Goal: Download file/media

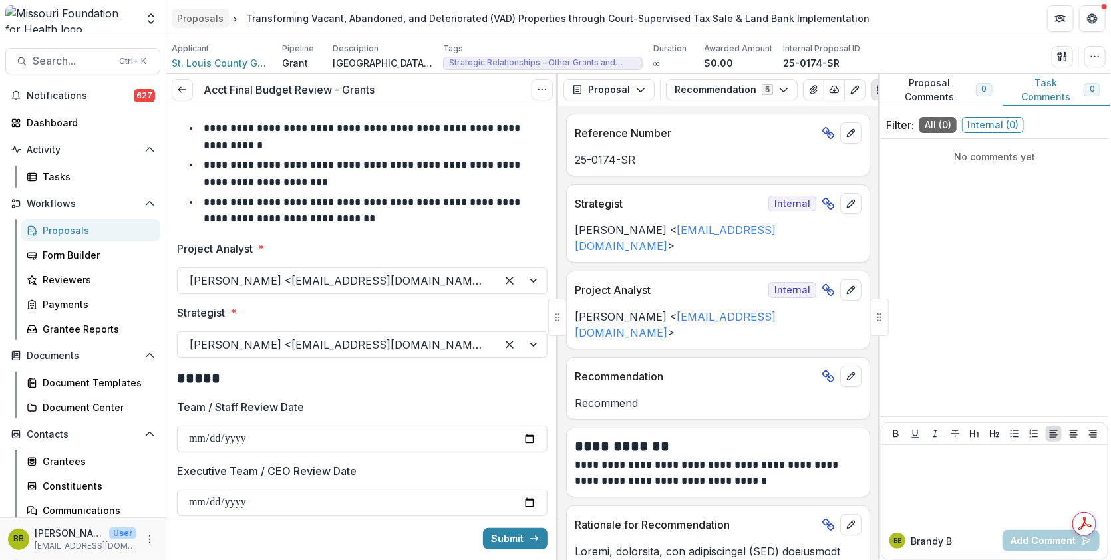
scroll to position [240, 0]
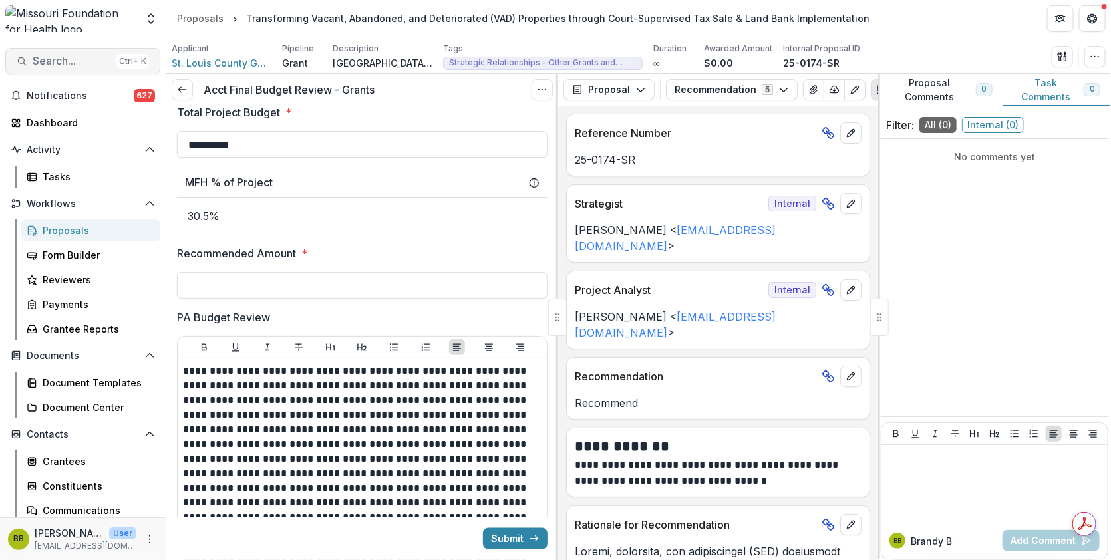
click at [76, 59] on span "Search..." at bounding box center [72, 61] width 79 height 13
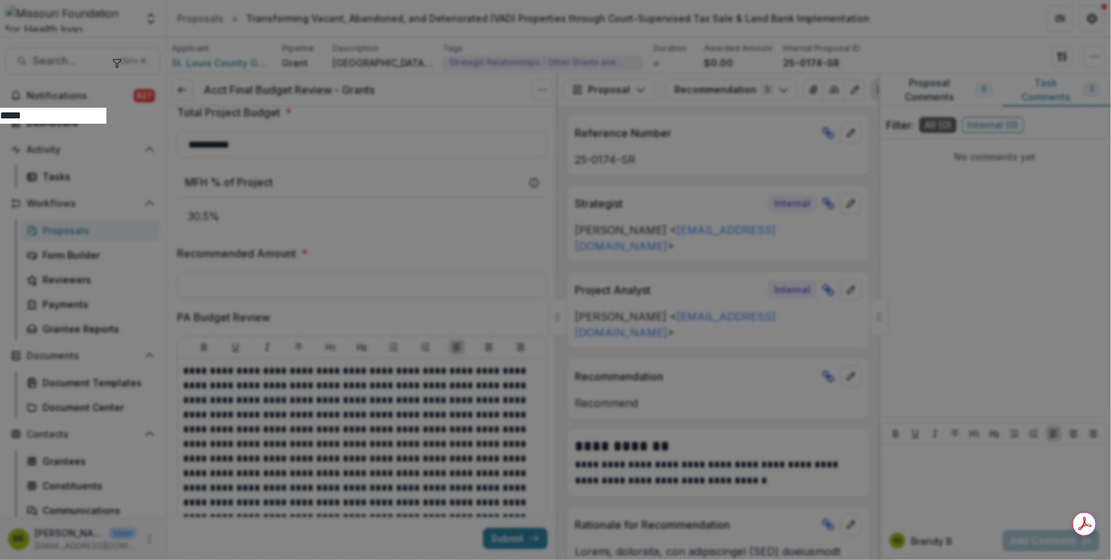
type input "*****"
click at [122, 63] on icon "toggle filters" at bounding box center [117, 63] width 11 height 11
click at [126, 124] on button "Submission" at bounding box center [94, 132] width 63 height 16
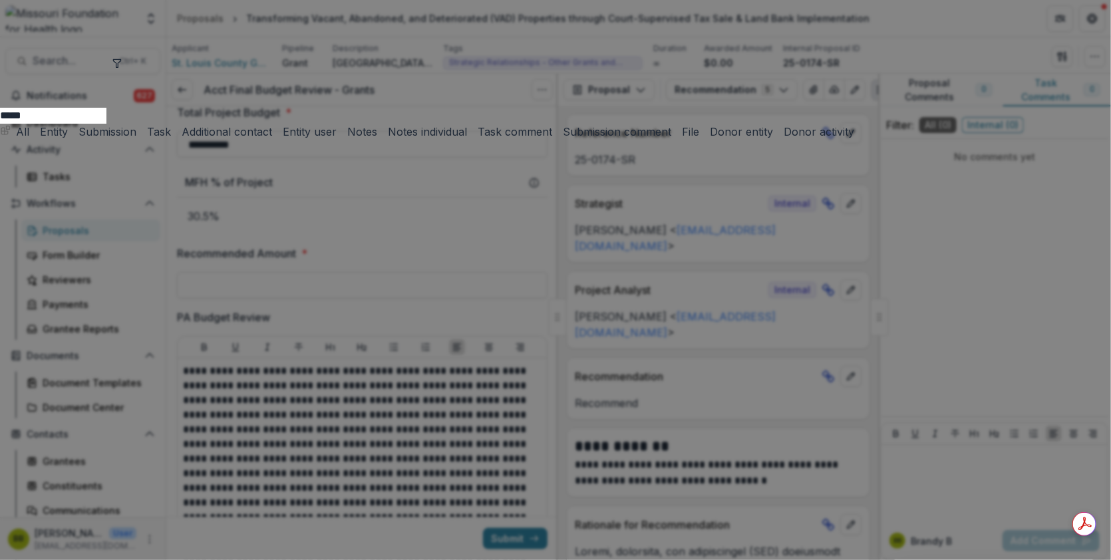
click at [68, 124] on button "Entity" at bounding box center [51, 132] width 33 height 16
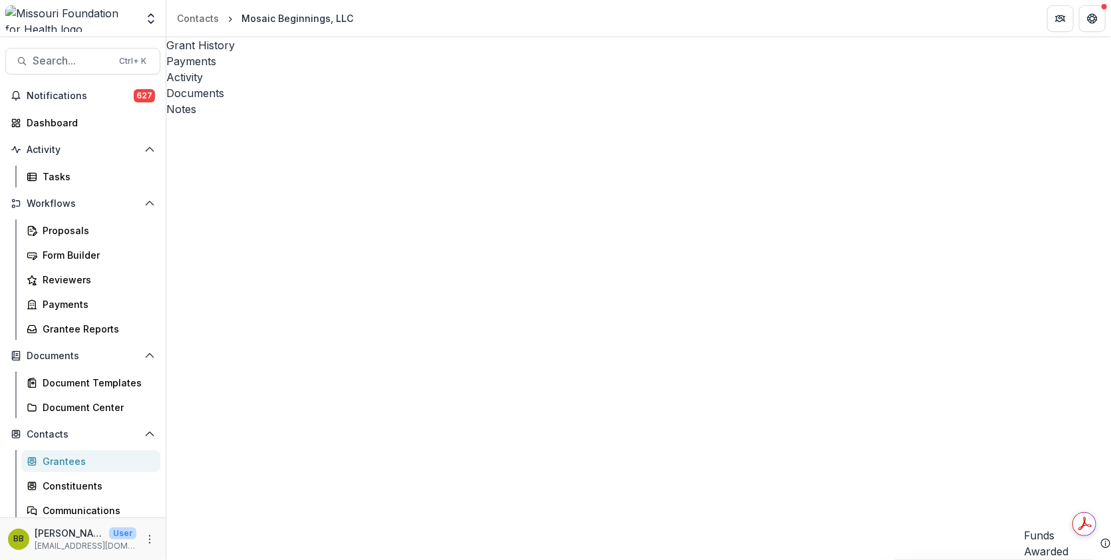
scroll to position [126, 0]
drag, startPoint x: 781, startPoint y: 309, endPoint x: 798, endPoint y: 392, distance: 84.3
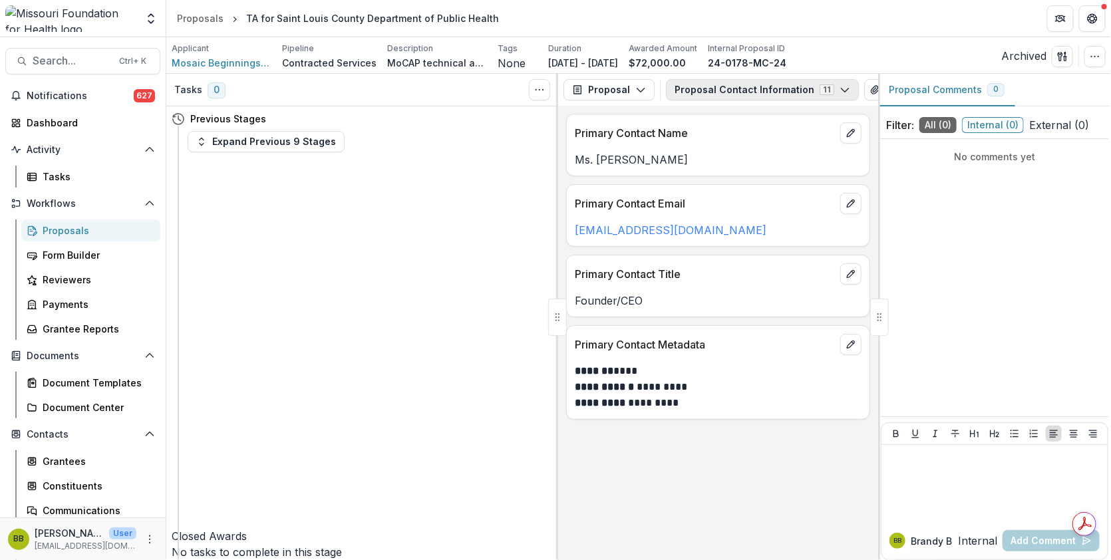
click at [701, 88] on button "Proposal Contact Information 11" at bounding box center [762, 89] width 193 height 21
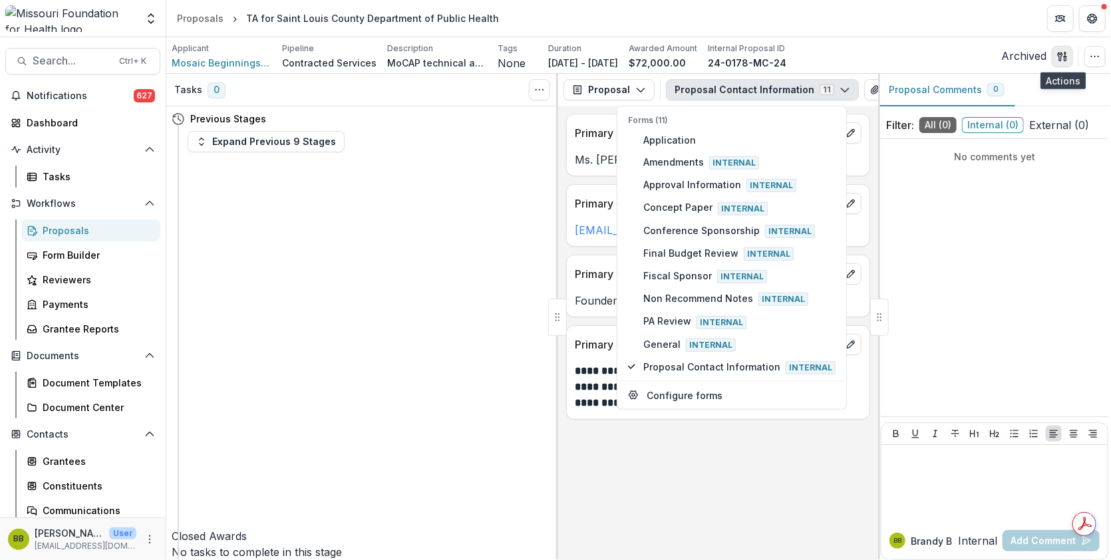
click at [1058, 53] on icon "button" at bounding box center [1060, 56] width 5 height 9
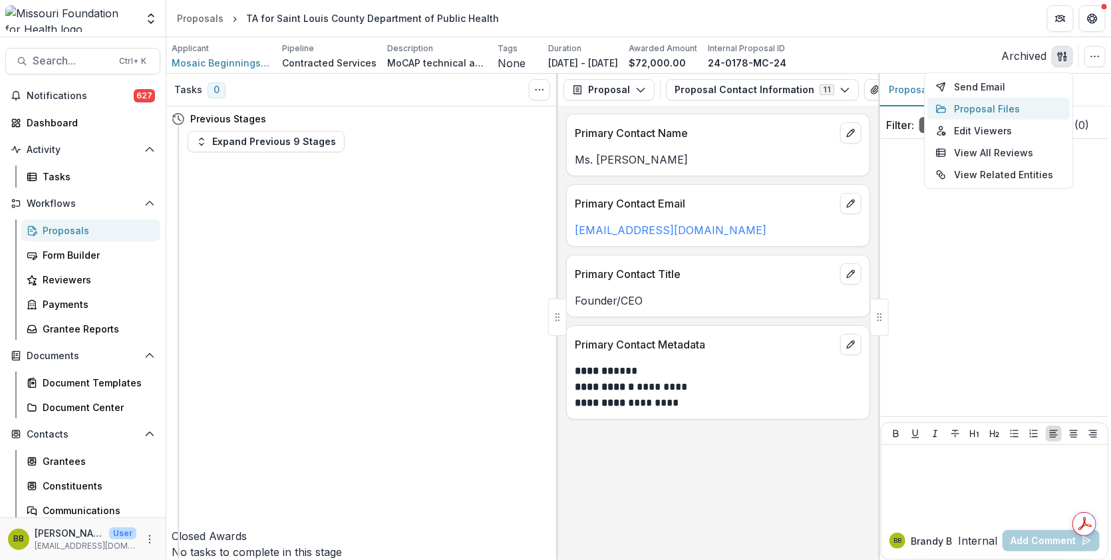
click at [967, 107] on button "Proposal Files" at bounding box center [998, 109] width 142 height 22
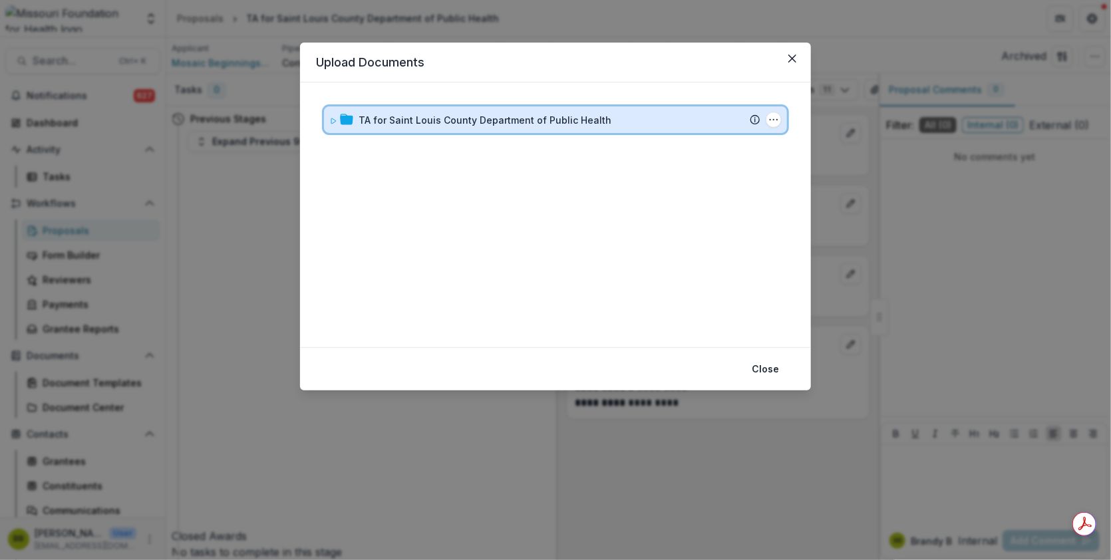
click at [326, 120] on div "TA for Saint Louis County Department of Public Health Submission Temelio Propos…" at bounding box center [555, 119] width 463 height 27
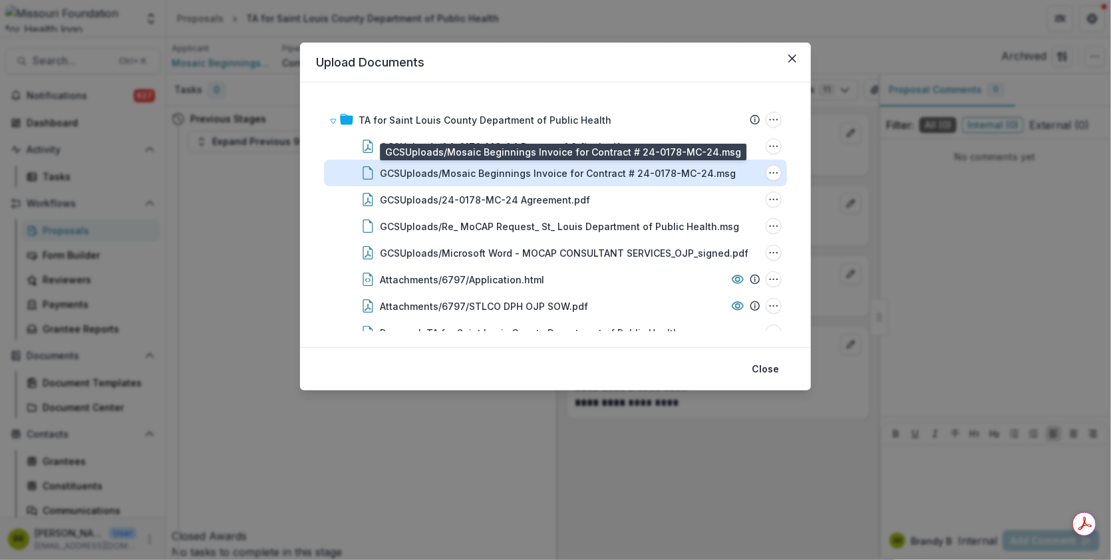
click at [514, 172] on div "GCSUploads/Mosaic Beginnings Invoice for Contract # 24-0178-MC-24.msg" at bounding box center [558, 173] width 356 height 14
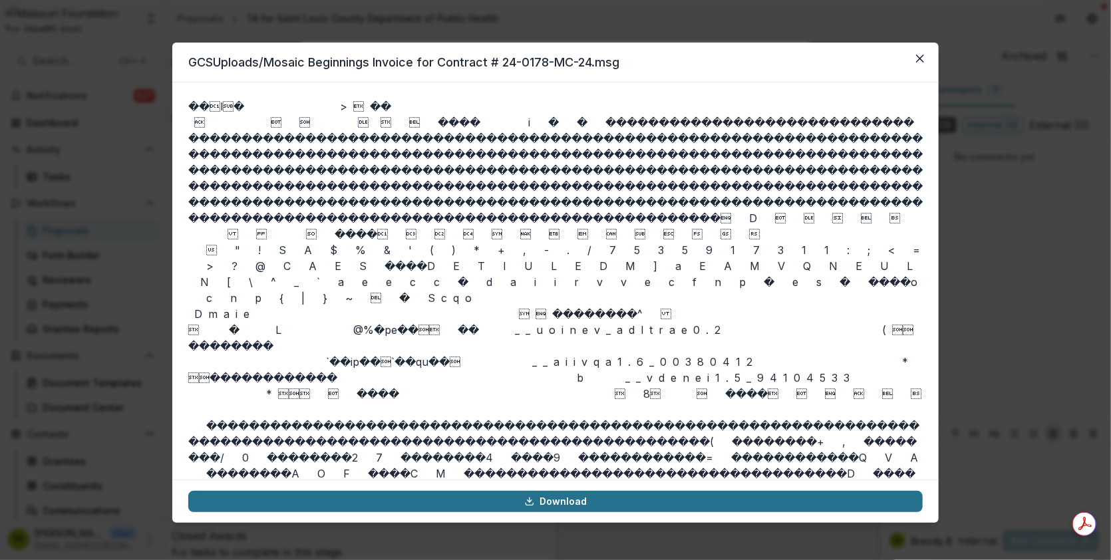
click at [639, 506] on link "Download" at bounding box center [555, 501] width 734 height 21
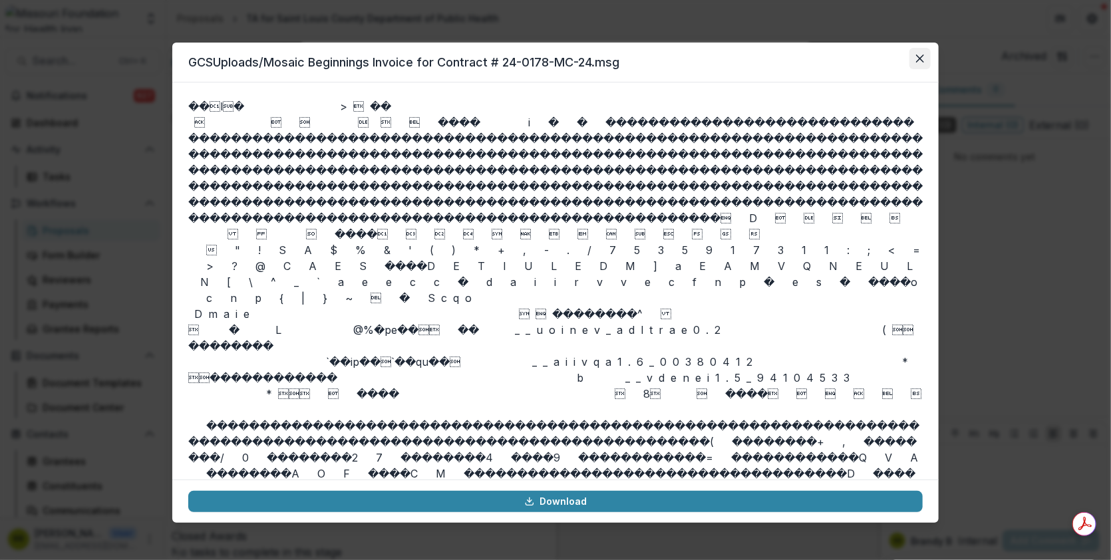
click at [917, 53] on button "Close" at bounding box center [919, 58] width 21 height 21
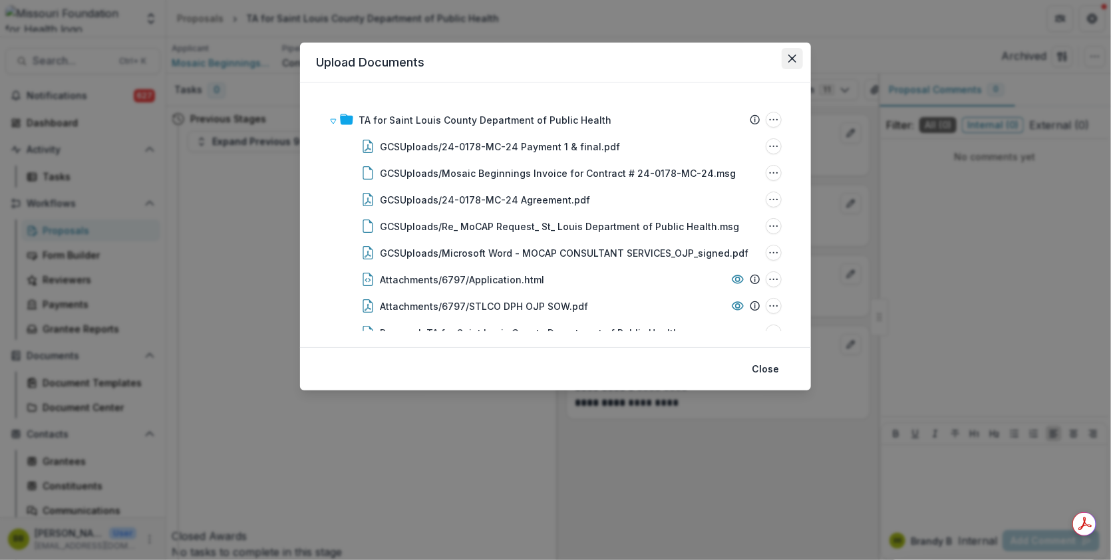
click at [791, 57] on icon "Close" at bounding box center [792, 59] width 8 height 8
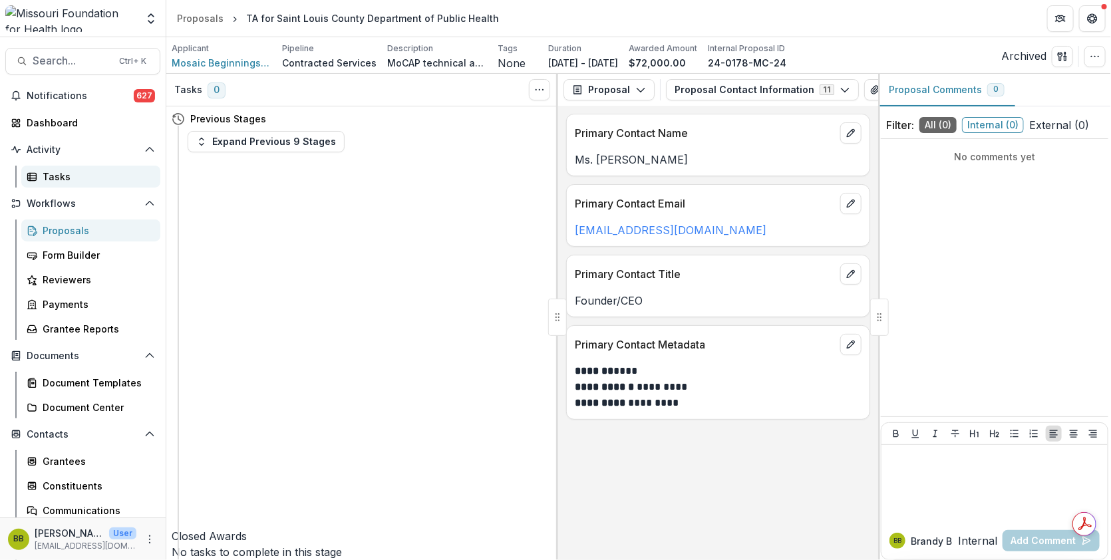
click at [51, 177] on div "Tasks" at bounding box center [96, 177] width 107 height 14
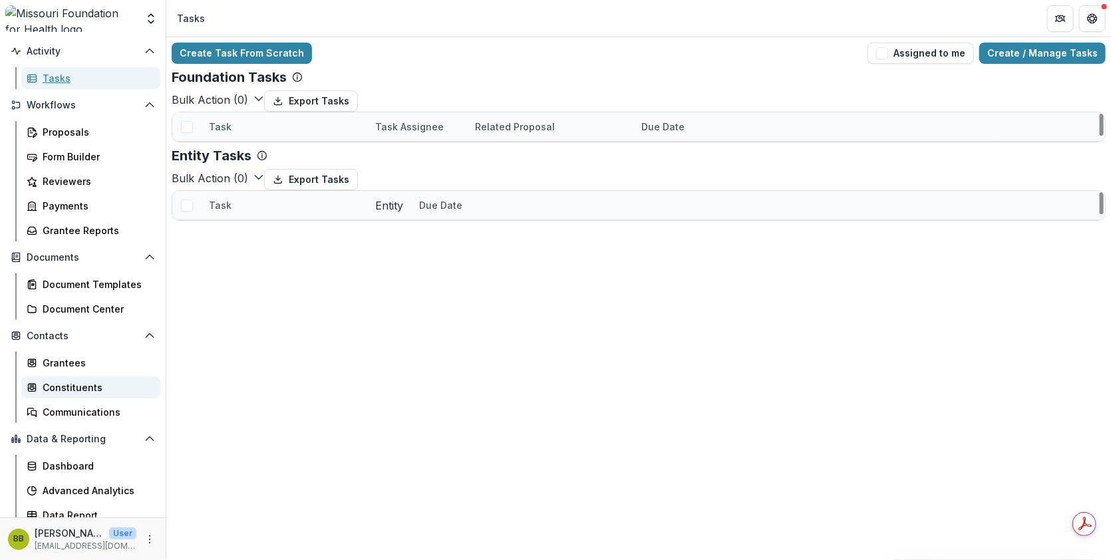
scroll to position [106, 0]
